Goal: Task Accomplishment & Management: Use online tool/utility

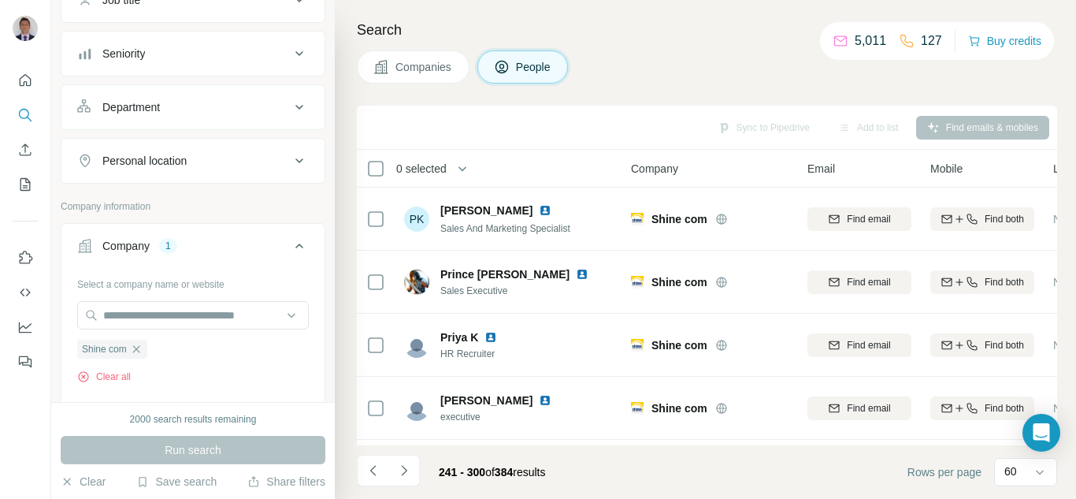
scroll to position [158, 0]
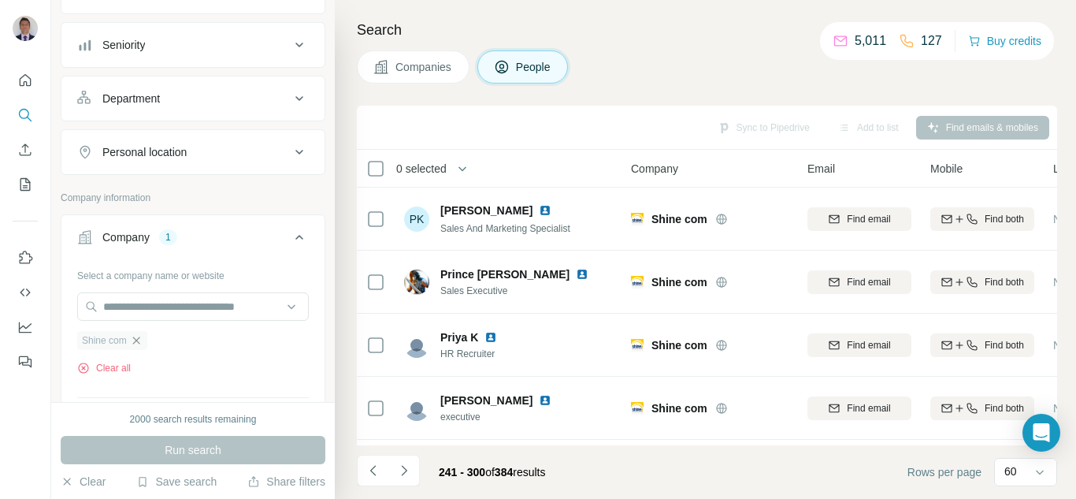
click at [136, 340] on icon "button" at bounding box center [136, 340] width 13 height 13
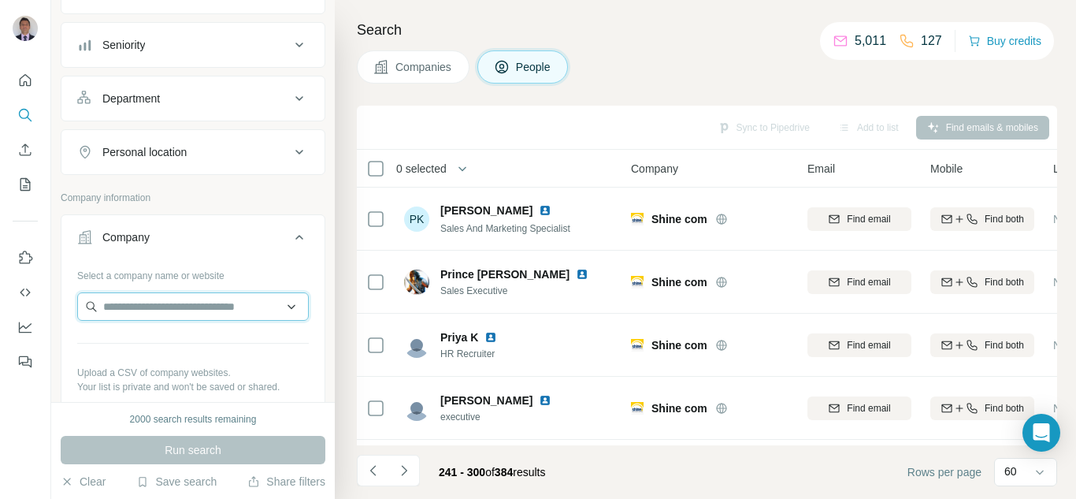
click at [139, 306] on input "text" at bounding box center [193, 306] width 232 height 28
type input "**********"
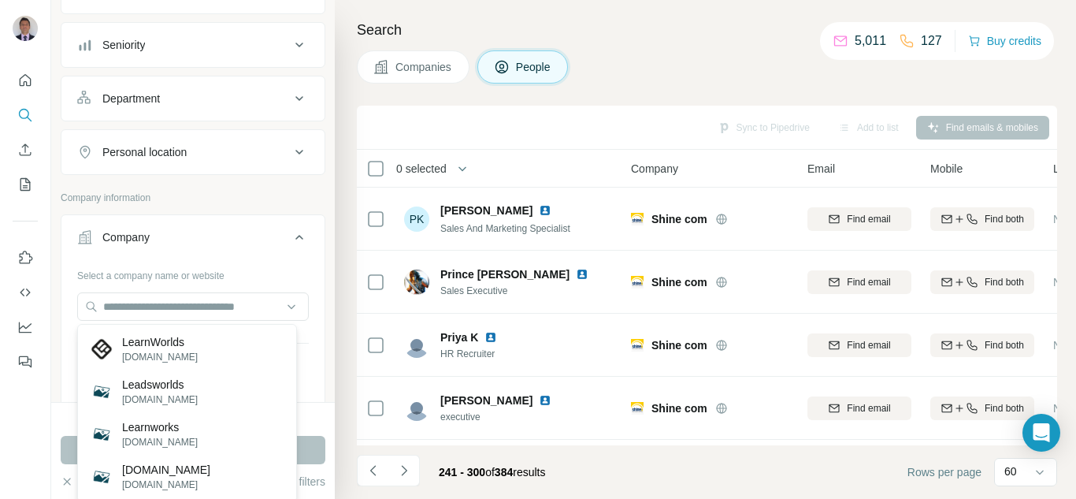
drag, startPoint x: 160, startPoint y: 307, endPoint x: 9, endPoint y: 425, distance: 191.4
click at [9, 425] on div at bounding box center [25, 249] width 51 height 499
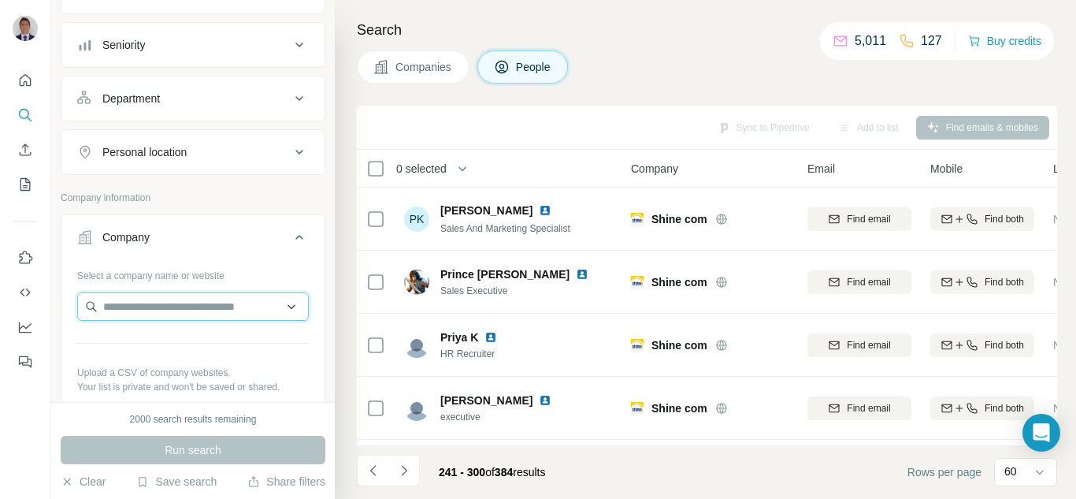
click at [118, 293] on input "text" at bounding box center [193, 306] width 232 height 28
paste input "**********"
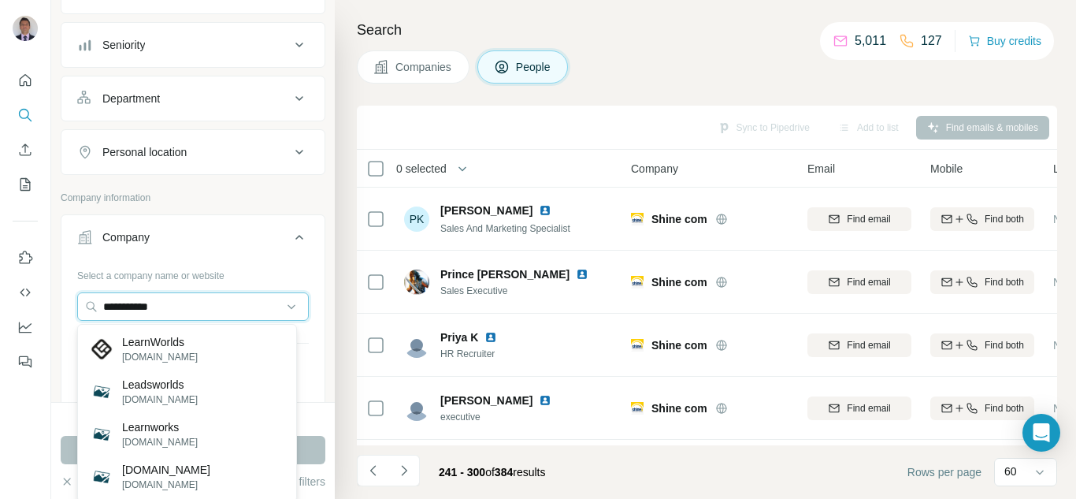
type input "**********"
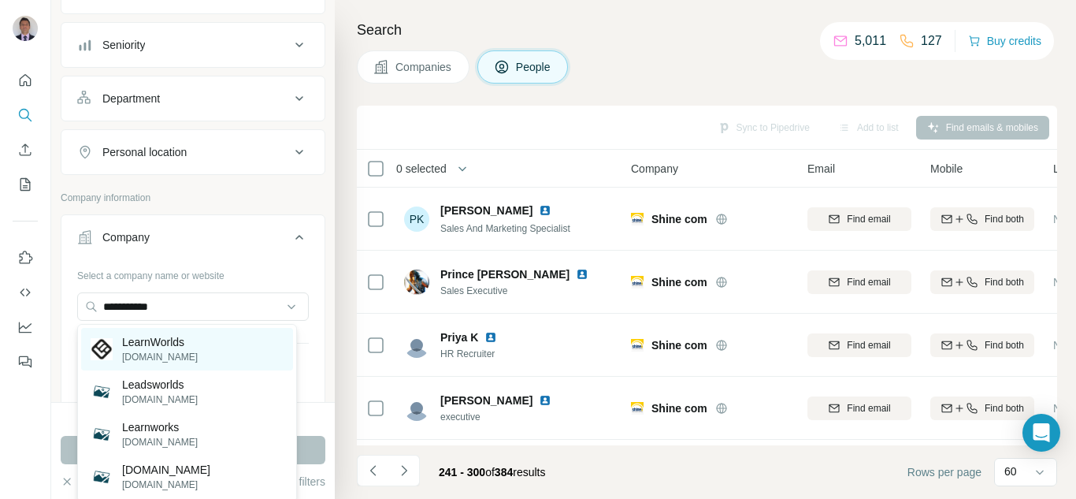
click at [178, 346] on p "LearnWorlds" at bounding box center [160, 342] width 76 height 16
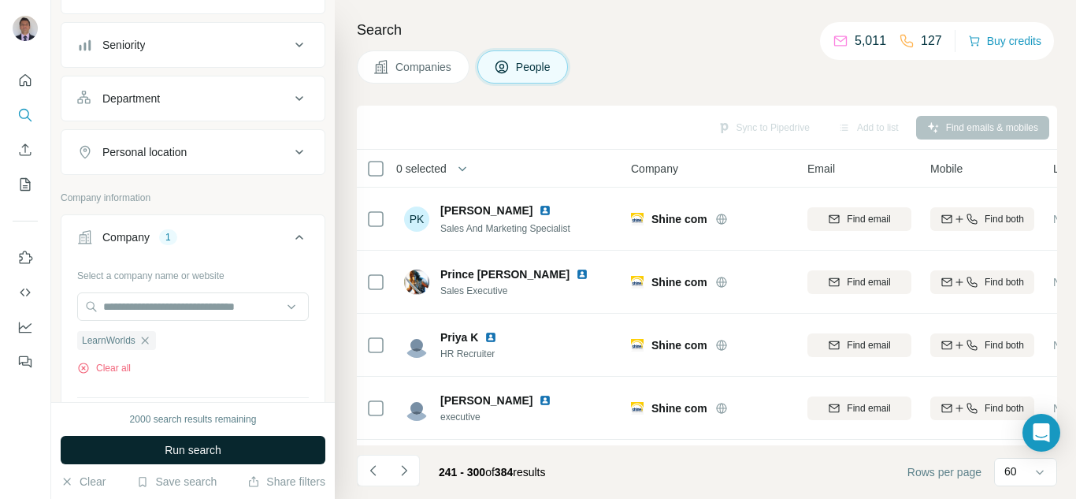
click at [166, 447] on span "Run search" at bounding box center [193, 450] width 57 height 16
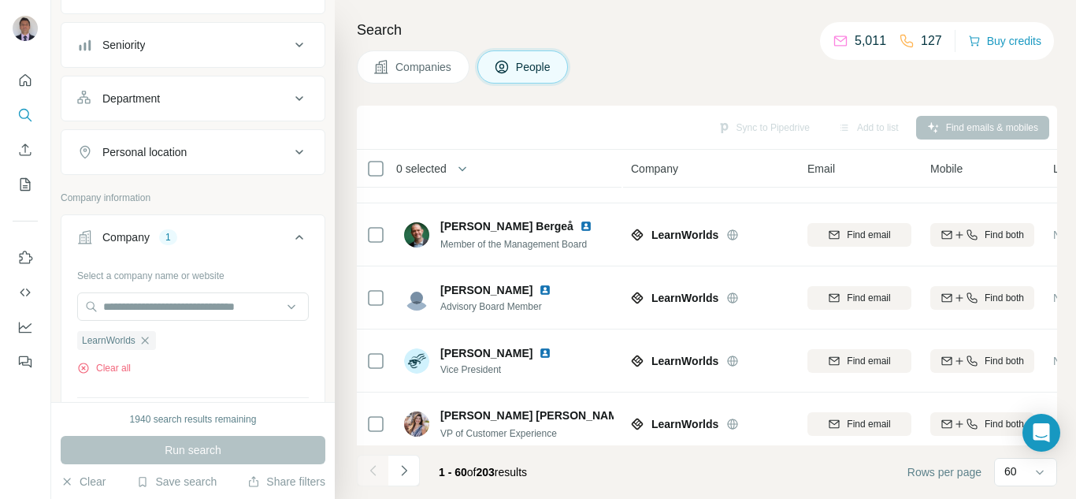
scroll to position [1575, 0]
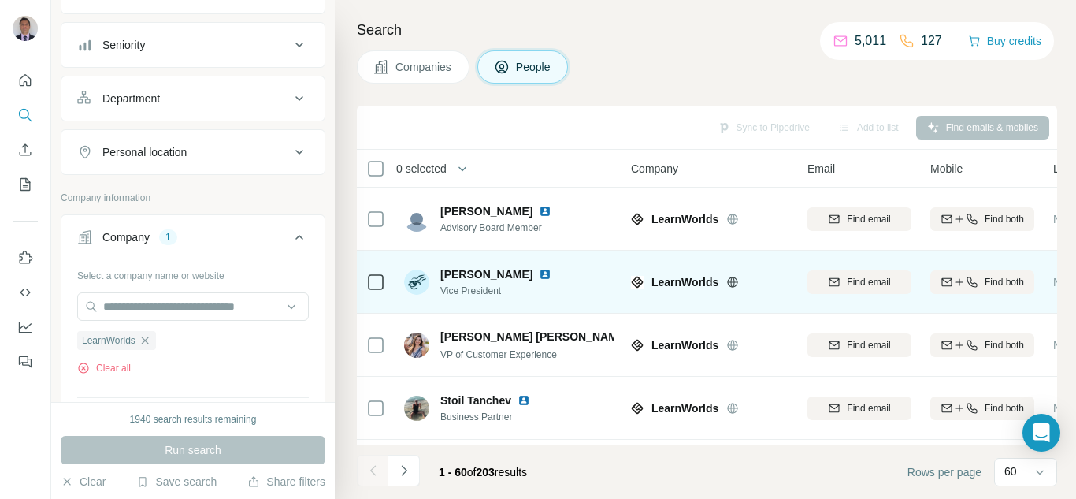
click at [539, 273] on img at bounding box center [545, 274] width 13 height 13
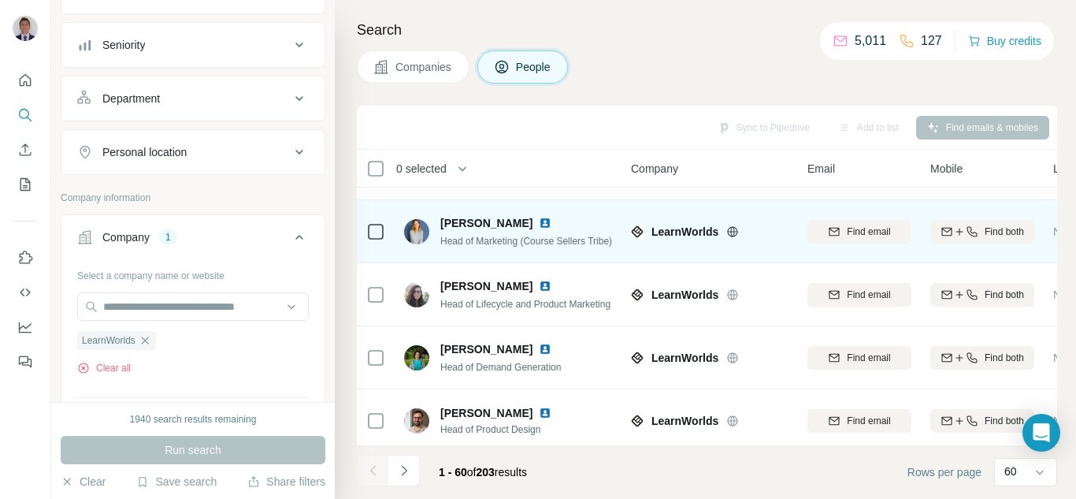
scroll to position [2206, 0]
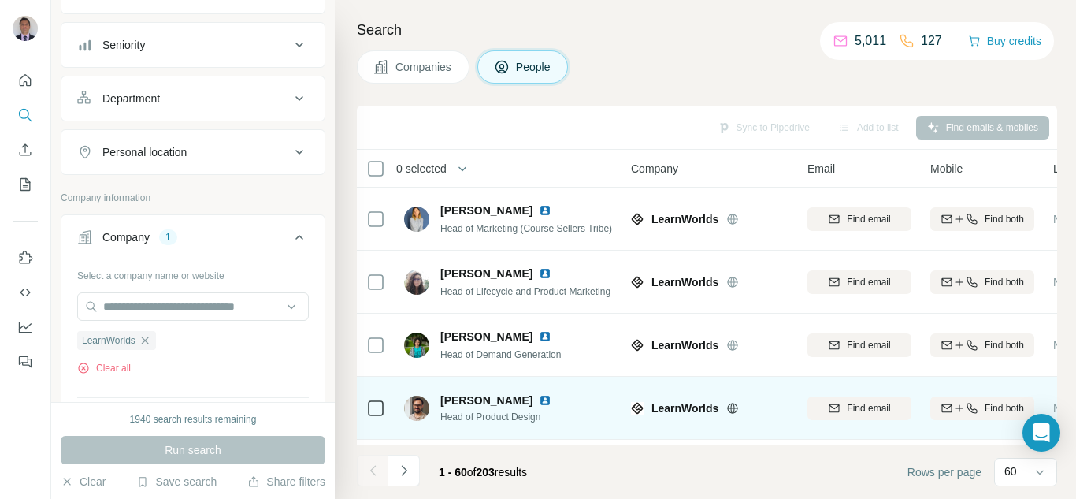
click at [551, 398] on img at bounding box center [545, 400] width 13 height 13
click at [734, 406] on icon at bounding box center [733, 408] width 4 height 10
